Goal: Find specific page/section: Find specific page/section

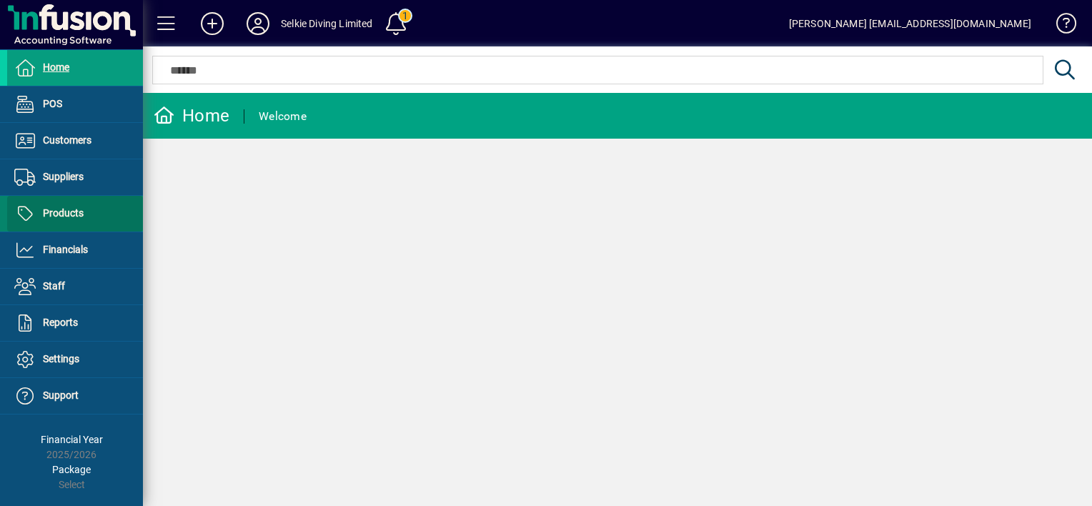
click at [64, 214] on span "Products" at bounding box center [63, 212] width 41 height 11
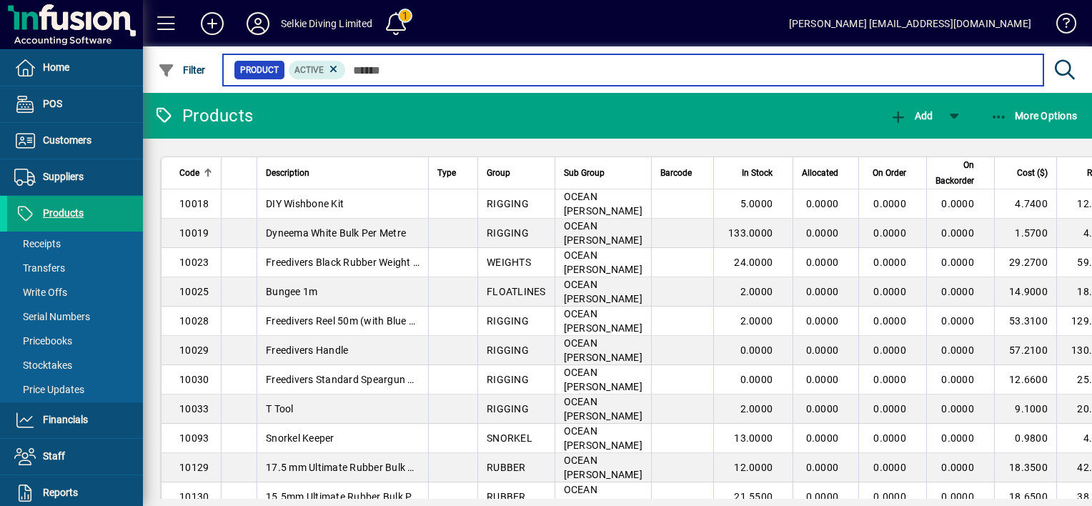
click at [429, 72] on input "text" at bounding box center [689, 70] width 686 height 20
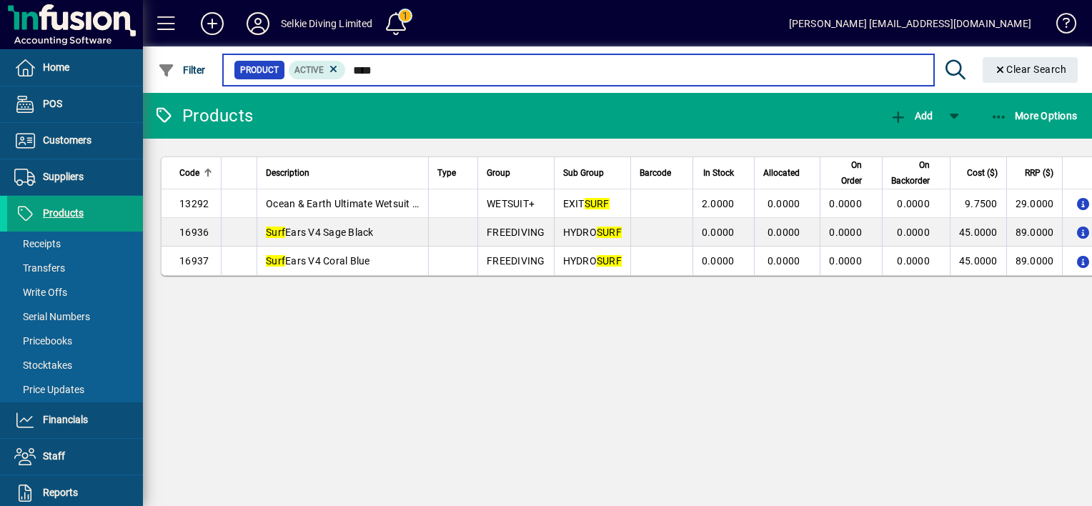
type input "****"
